Goal: Task Accomplishment & Management: Manage account settings

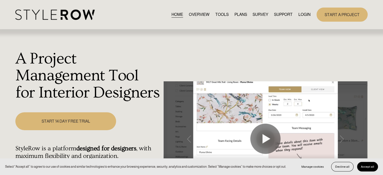
click at [297, 14] on nav "HOME OVERVIEW TOOLS PLANS SURVEY SUPPORT QUESTIONS FEATURED STYLEBOARD RESOURCE…" at bounding box center [241, 14] width 139 height 7
click at [307, 15] on link "LOGIN" at bounding box center [305, 14] width 12 height 7
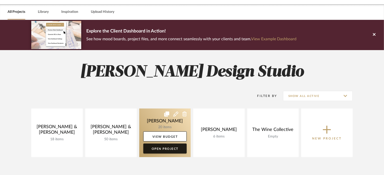
scroll to position [25, 0]
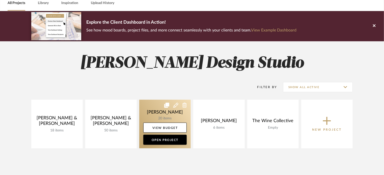
click at [186, 105] on icon at bounding box center [184, 105] width 5 height 5
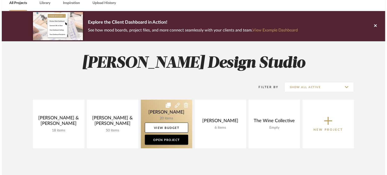
scroll to position [0, 0]
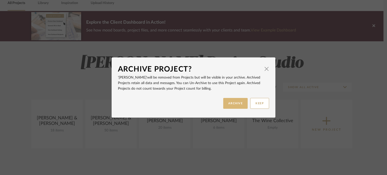
click at [227, 106] on button "ARCHIVE" at bounding box center [235, 103] width 25 height 11
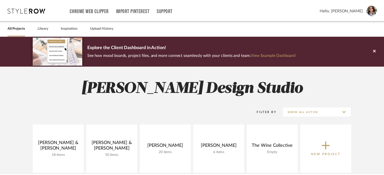
scroll to position [25, 0]
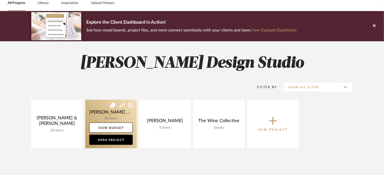
click at [129, 105] on icon at bounding box center [130, 105] width 5 height 5
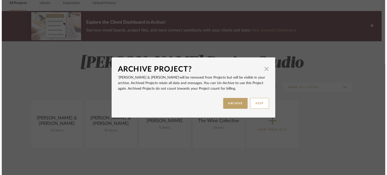
scroll to position [0, 0]
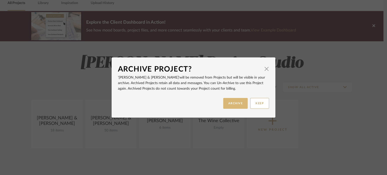
click at [230, 101] on button "ARCHIVE" at bounding box center [235, 103] width 25 height 11
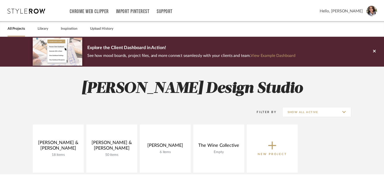
scroll to position [25, 0]
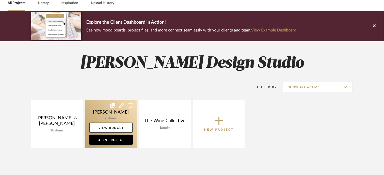
click at [114, 114] on link at bounding box center [110, 124] width 51 height 49
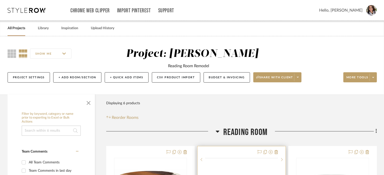
scroll to position [101, 0]
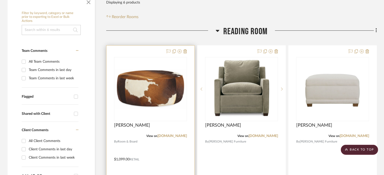
click at [167, 134] on div "View on roomandboard.com" at bounding box center [150, 136] width 73 height 5
click at [167, 135] on link "roomandboard.com" at bounding box center [171, 136] width 29 height 4
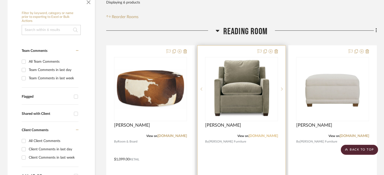
click at [266, 135] on link "rowefurniture.com" at bounding box center [262, 136] width 29 height 4
click at [258, 136] on link "rowefurniture.com" at bounding box center [262, 136] width 29 height 4
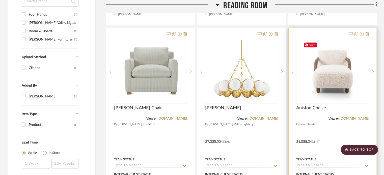
scroll to position [328, 0]
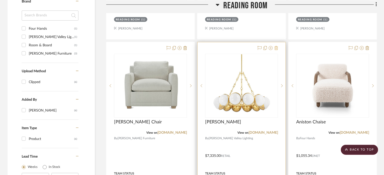
click at [276, 48] on icon at bounding box center [276, 48] width 4 height 4
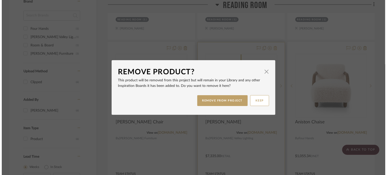
scroll to position [0, 0]
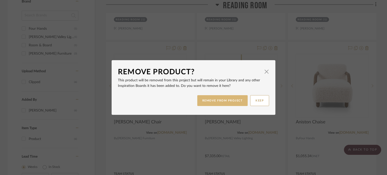
click at [223, 99] on button "REMOVE FROM PROJECT" at bounding box center [222, 100] width 51 height 11
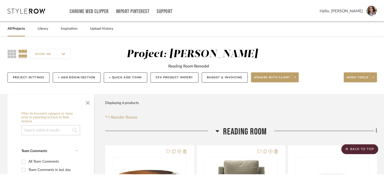
scroll to position [328, 0]
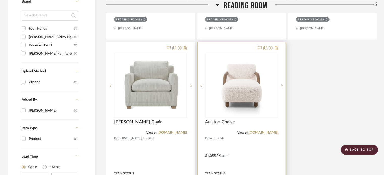
click at [277, 48] on icon at bounding box center [276, 48] width 4 height 4
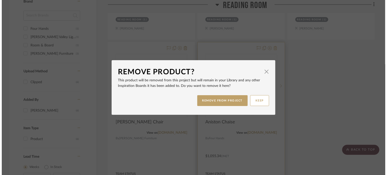
scroll to position [0, 0]
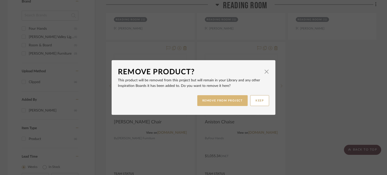
click at [231, 101] on button "REMOVE FROM PROJECT" at bounding box center [222, 100] width 51 height 11
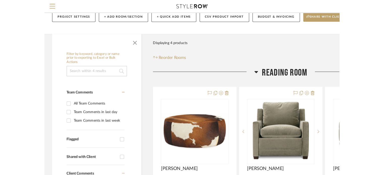
scroll to position [25, 0]
